Goal: Task Accomplishment & Management: Manage account settings

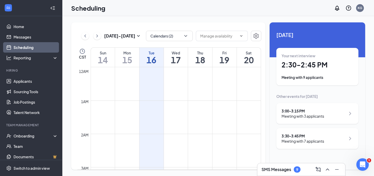
scroll to position [256, 0]
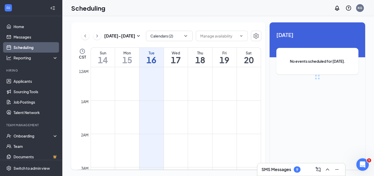
scroll to position [256, 0]
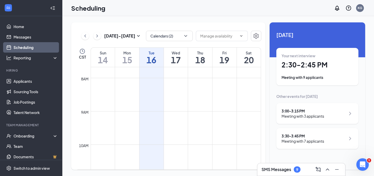
click at [315, 66] on h1 "2:30 - 2:45 PM" at bounding box center [318, 64] width 72 height 9
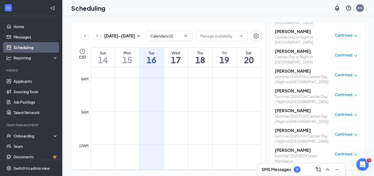
scroll to position [68, 0]
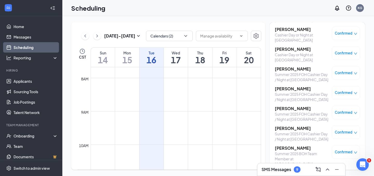
click at [268, 17] on div "Sep 14 - Sep 20 Calendars (2) CST Sun 14 Mon 15 Tue 16 Wed 17 Thu 18 Fri 19 Sat…" at bounding box center [218, 96] width 312 height 160
click at [301, 21] on div "Sep 14 - Sep 20 Calendars (2) CST Sun 14 Mon 15 Tue 16 Wed 17 Thu 18 Fri 19 Sat…" at bounding box center [218, 96] width 312 height 160
click at [301, 25] on div "Triston Hightower Summer 2025 FOH Cashier Day / Night at Paragon Place Confirme…" at bounding box center [317, 76] width 85 height 183
